Goal: Find specific page/section: Find specific page/section

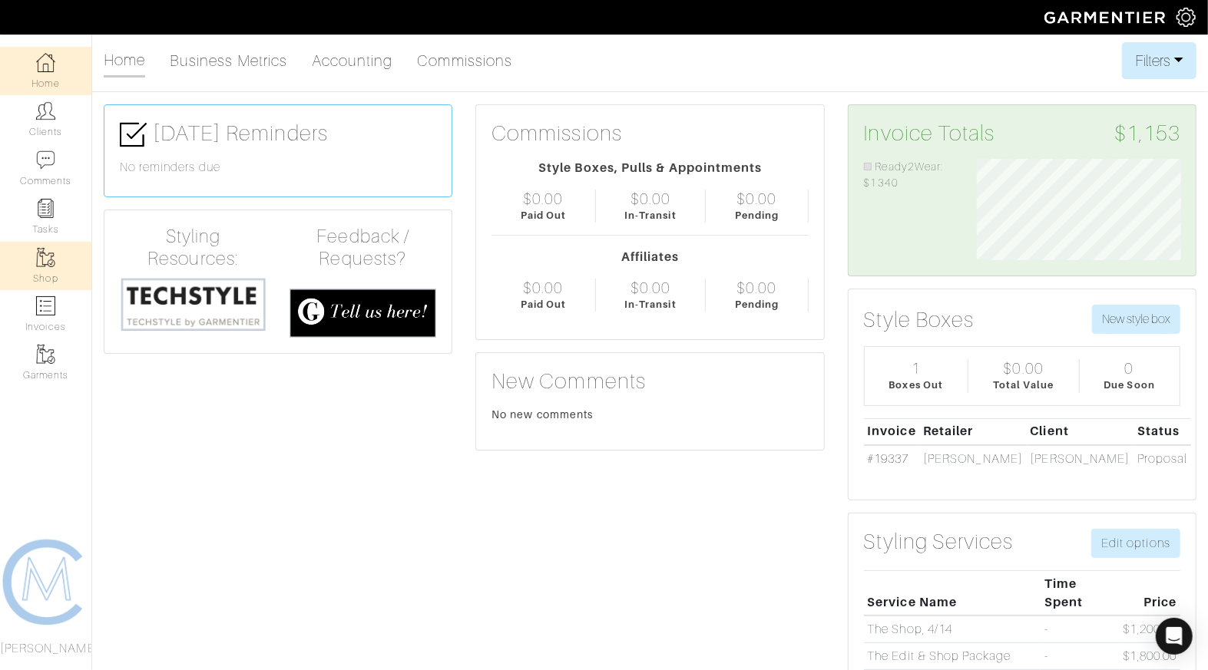
scroll to position [102, 226]
click at [61, 132] on link "Clients" at bounding box center [45, 119] width 91 height 48
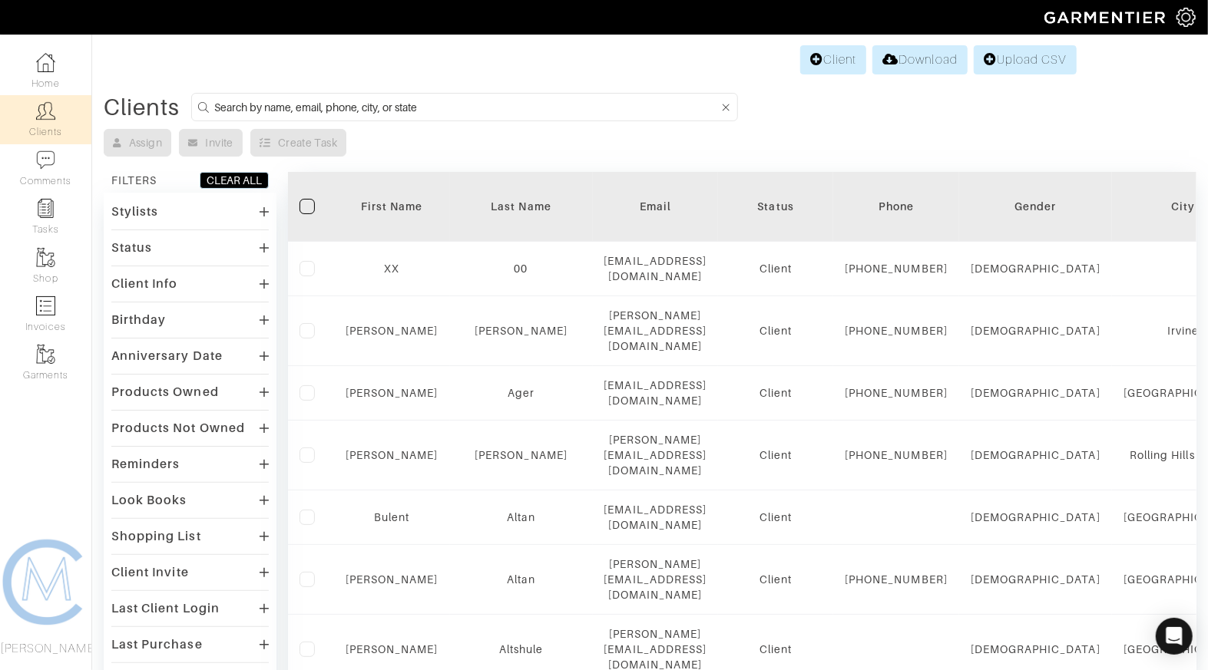
click at [355, 103] on input at bounding box center [466, 107] width 504 height 19
type input "kevin"
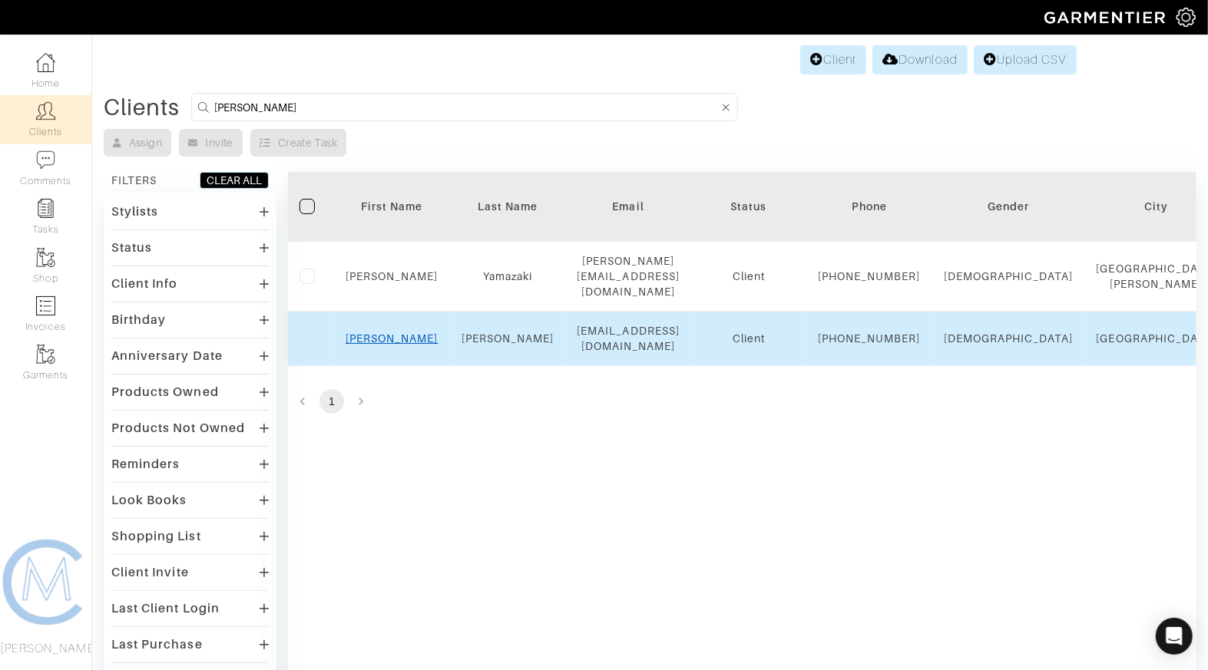
click at [395, 341] on link "Kevin" at bounding box center [391, 338] width 93 height 12
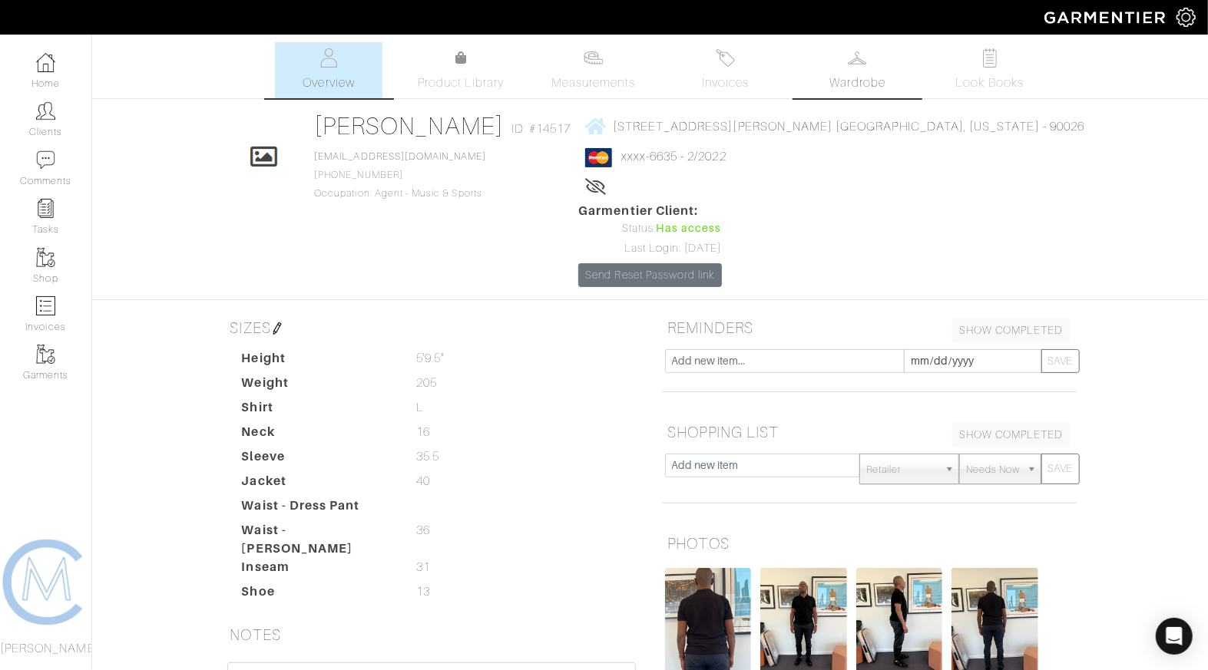
click at [818, 81] on link "Wardrobe" at bounding box center [857, 70] width 107 height 56
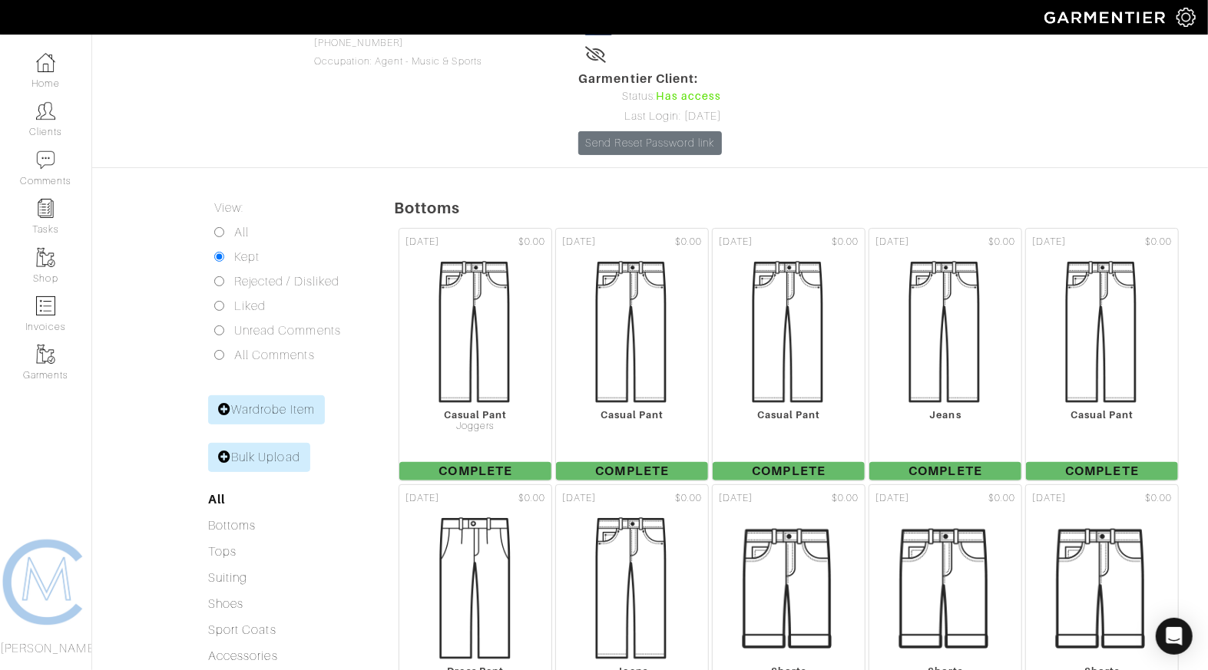
scroll to position [304, 0]
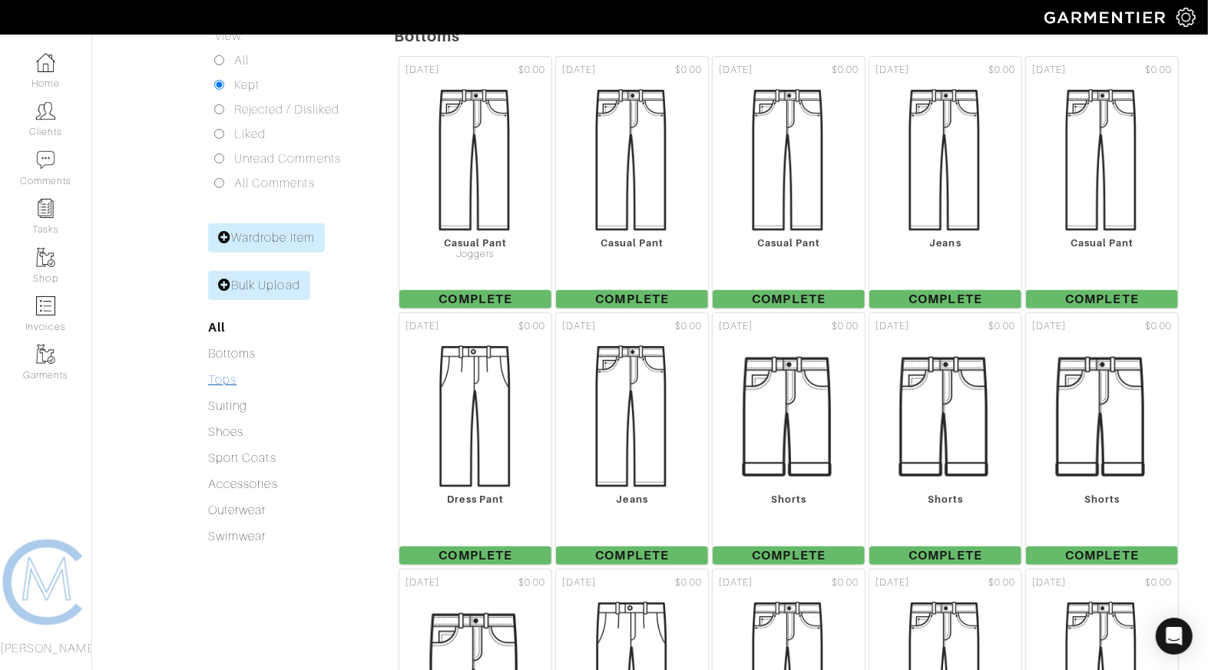
click at [227, 373] on link "Tops" at bounding box center [222, 380] width 28 height 14
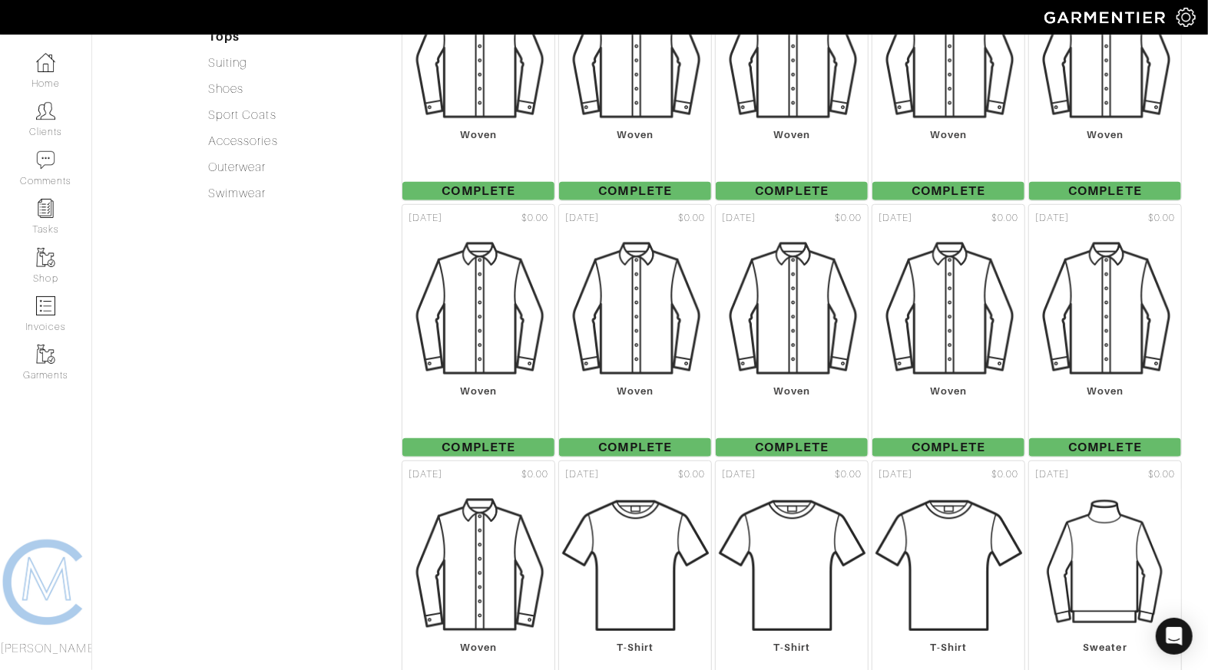
scroll to position [220, 0]
